Goal: Transaction & Acquisition: Purchase product/service

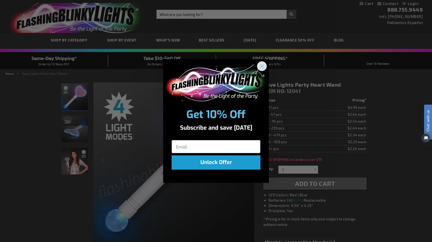
click at [263, 65] on circle "Close dialog" at bounding box center [261, 66] width 9 height 9
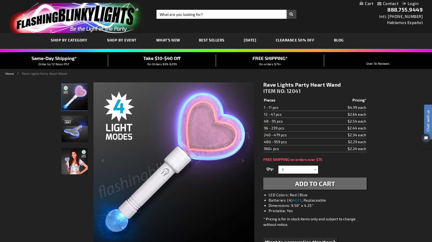
click at [70, 124] on img "Multi-Color LED Light Up Heart Toy Wand" at bounding box center [74, 129] width 26 height 26
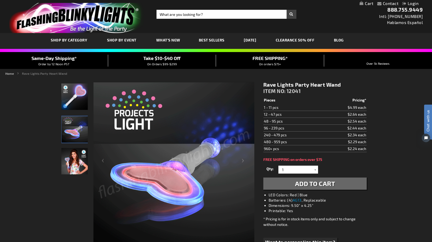
click at [75, 163] on img "Female displaying Multi-Color LED Light Up Heart Toy Wand" at bounding box center [74, 161] width 26 height 26
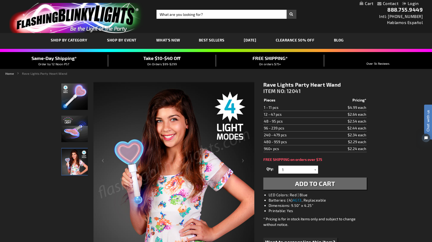
click at [77, 102] on img "Multi-Color LED Light Up Heart Toy Wand" at bounding box center [74, 97] width 26 height 26
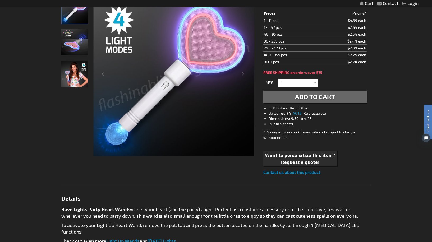
scroll to position [230, 0]
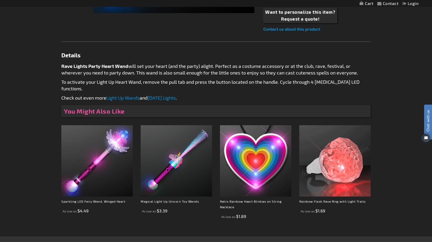
click at [336, 157] on img at bounding box center [334, 160] width 71 height 71
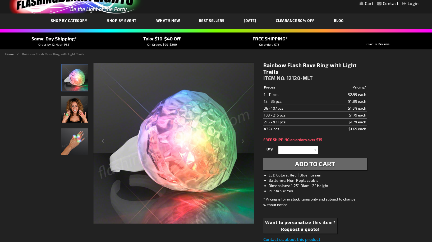
click at [76, 115] on img "Model displaying Rainbow Flash Light Trails Rave Ring" at bounding box center [74, 109] width 26 height 26
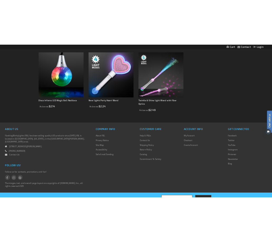
scroll to position [332, 0]
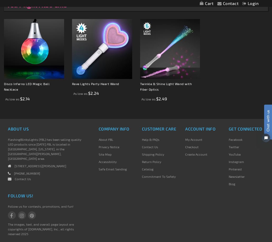
click at [233, 41] on ol "Disco Inferno LED Magic Ball Necklace As low as $2.14 Rave Lights Party Heart W…" at bounding box center [136, 62] width 272 height 86
